Goal: Task Accomplishment & Management: Manage account settings

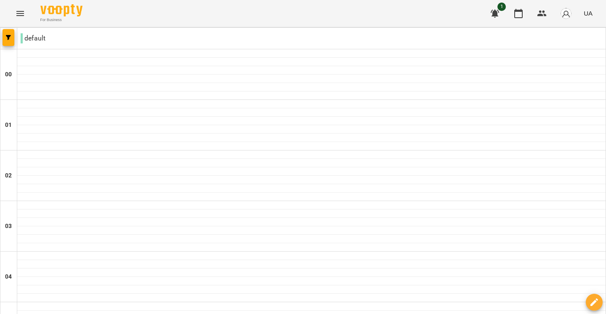
scroll to position [932, 0]
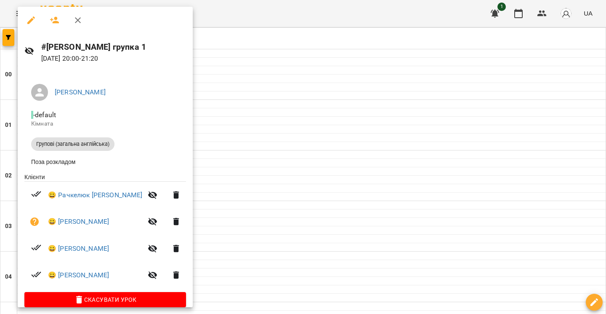
click at [248, 40] on div at bounding box center [303, 157] width 606 height 314
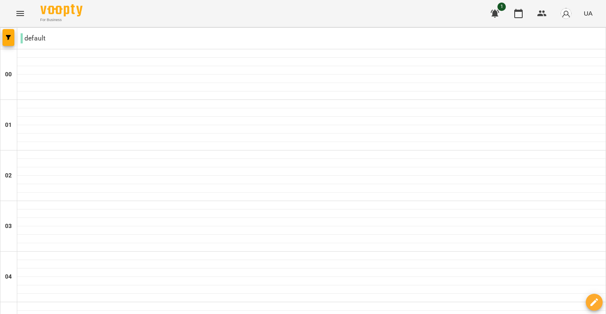
scroll to position [953, 0]
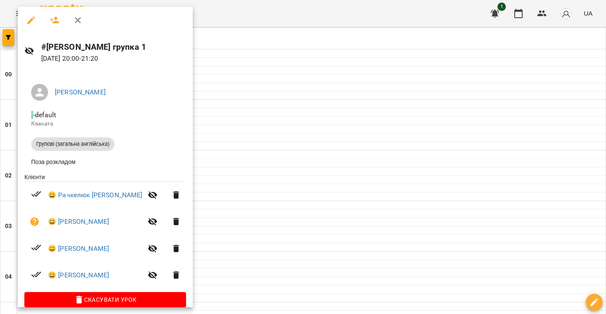
click at [220, 42] on div at bounding box center [303, 157] width 606 height 314
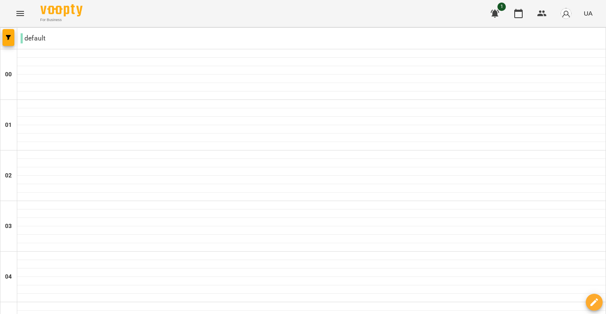
type input "**********"
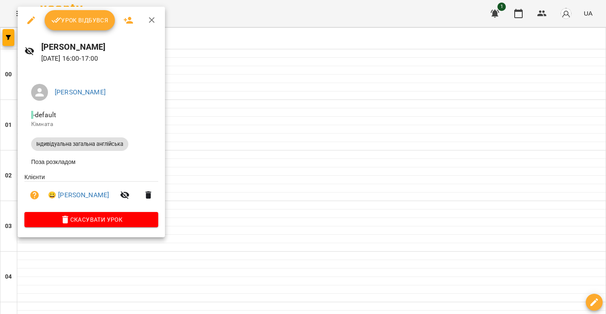
click at [212, 101] on div at bounding box center [303, 157] width 606 height 314
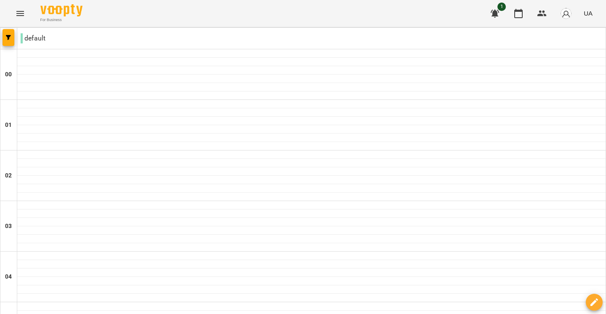
scroll to position [811, 0]
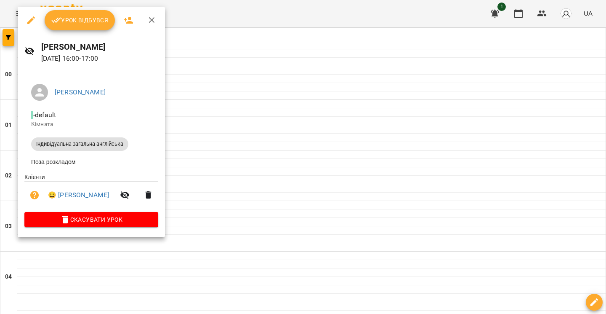
click at [242, 61] on div at bounding box center [303, 157] width 606 height 314
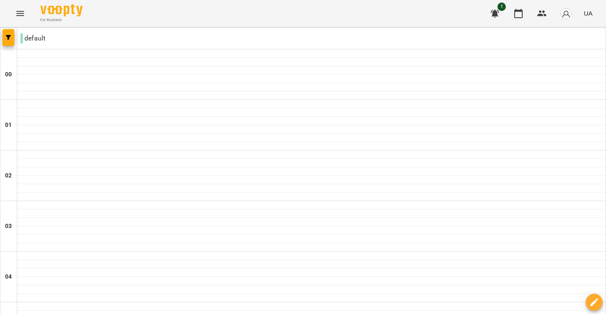
scroll to position [807, 0]
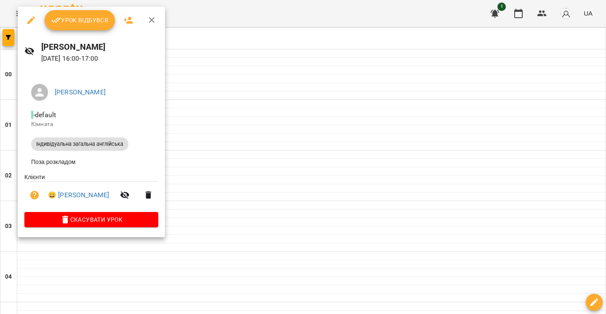
click at [237, 43] on div at bounding box center [303, 157] width 606 height 314
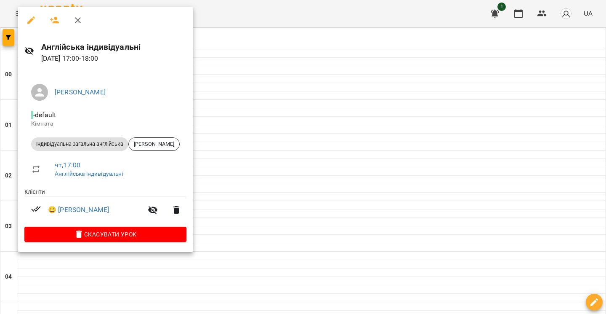
click at [285, 74] on div at bounding box center [303, 157] width 606 height 314
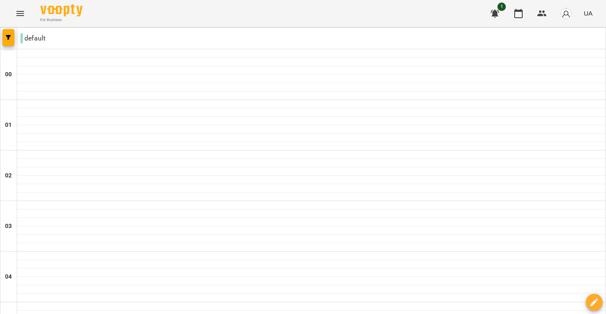
scroll to position [888, 0]
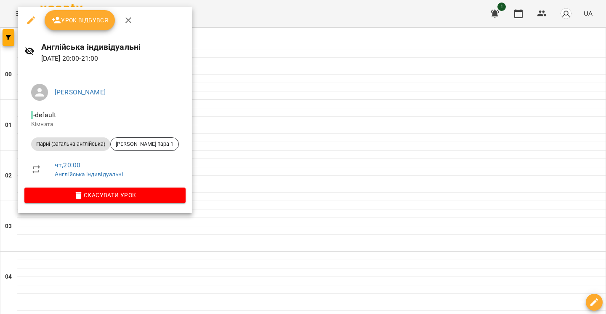
click at [367, 191] on div at bounding box center [303, 157] width 606 height 314
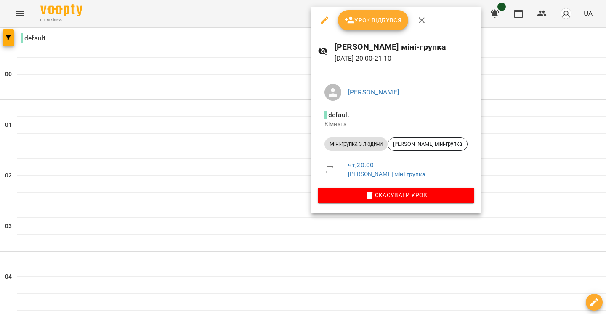
click at [195, 172] on div at bounding box center [303, 157] width 606 height 314
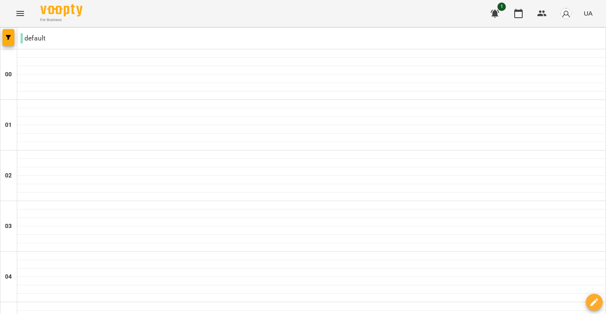
scroll to position [953, 0]
click at [19, 21] on button "Menu" at bounding box center [20, 13] width 20 height 20
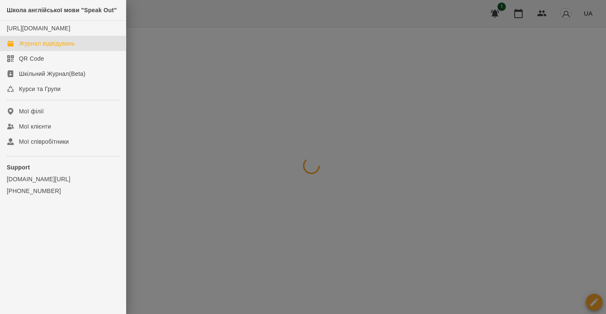
click at [28, 48] on div "Журнал відвідувань" at bounding box center [47, 43] width 56 height 8
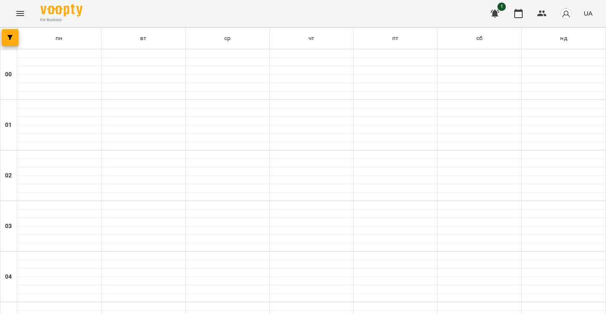
click at [20, 15] on icon "Menu" at bounding box center [20, 13] width 10 height 10
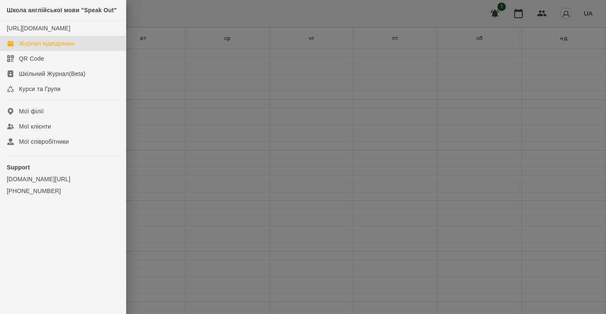
click at [35, 48] on div "Журнал відвідувань" at bounding box center [47, 43] width 56 height 8
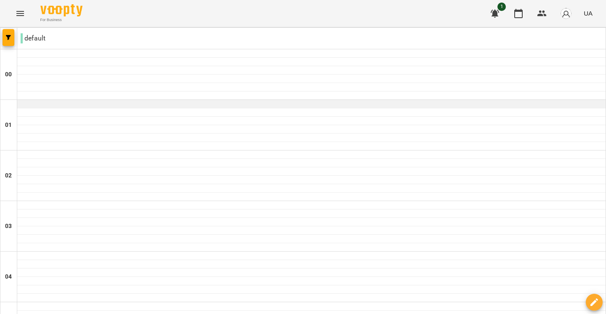
scroll to position [189, 0]
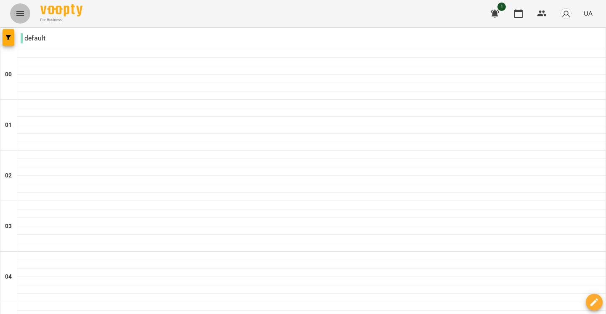
click at [17, 13] on icon "Menu" at bounding box center [20, 13] width 10 height 10
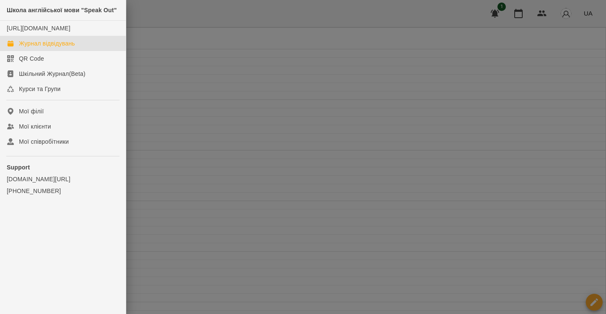
click at [37, 48] on div "Журнал відвідувань" at bounding box center [47, 43] width 56 height 8
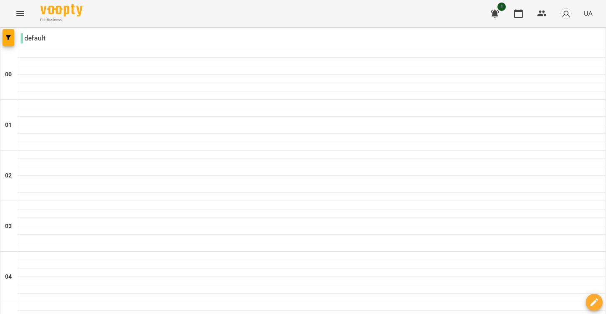
scroll to position [499, 0]
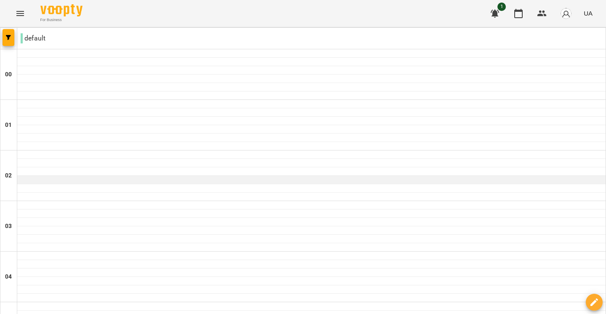
scroll to position [953, 0]
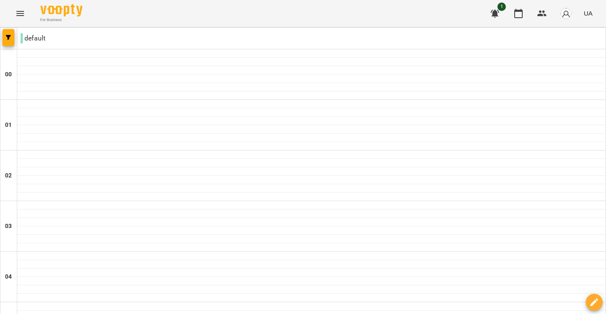
type input "**********"
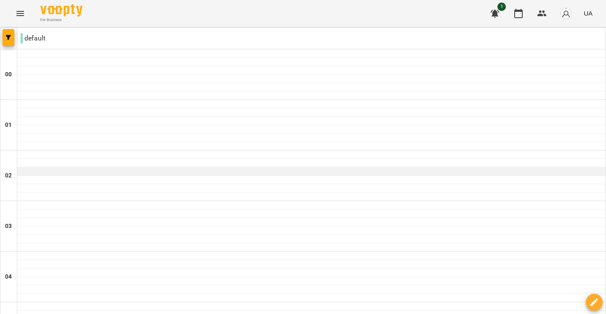
scroll to position [898, 0]
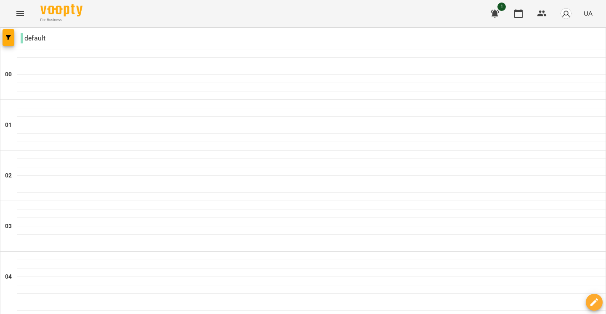
type input "**********"
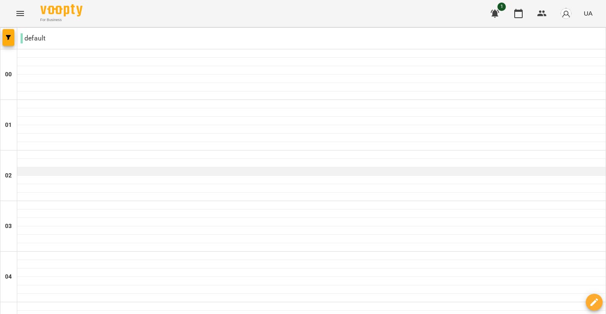
scroll to position [953, 0]
